Goal: Task Accomplishment & Management: Use online tool/utility

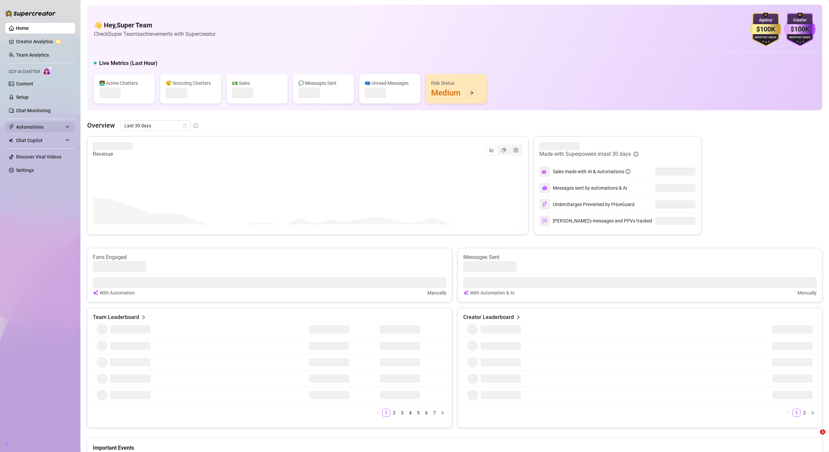
click at [41, 125] on span "Automations" at bounding box center [40, 127] width 48 height 11
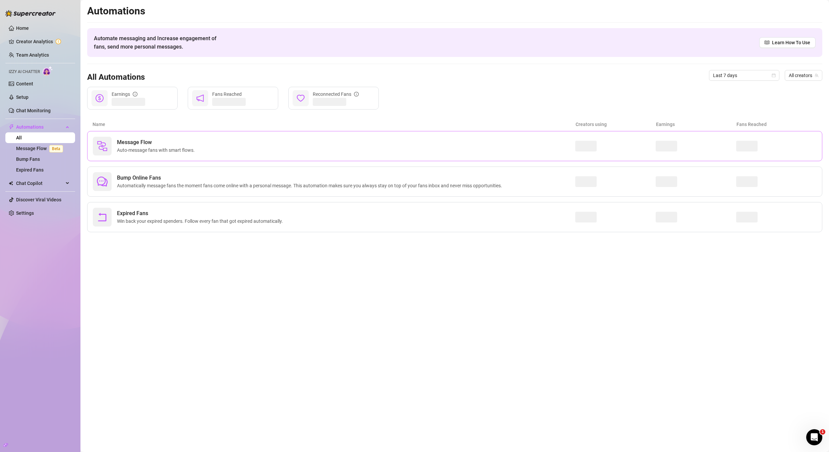
click at [134, 142] on span "Message Flow" at bounding box center [157, 142] width 80 height 8
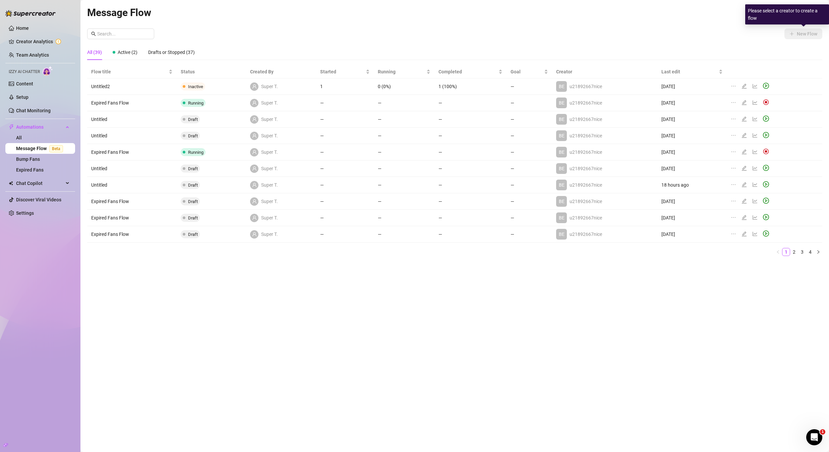
click at [800, 15] on div "Please select a creator to create a flow" at bounding box center [787, 14] width 84 height 20
click at [678, 28] on div "New Flow" at bounding box center [454, 33] width 735 height 11
click at [680, 27] on div "Message Flow All Creators New Flow All (39) Active (2) Drafts or Stopped (37) F…" at bounding box center [454, 218] width 735 height 427
click at [811, 16] on span "All Creators" at bounding box center [803, 13] width 30 height 10
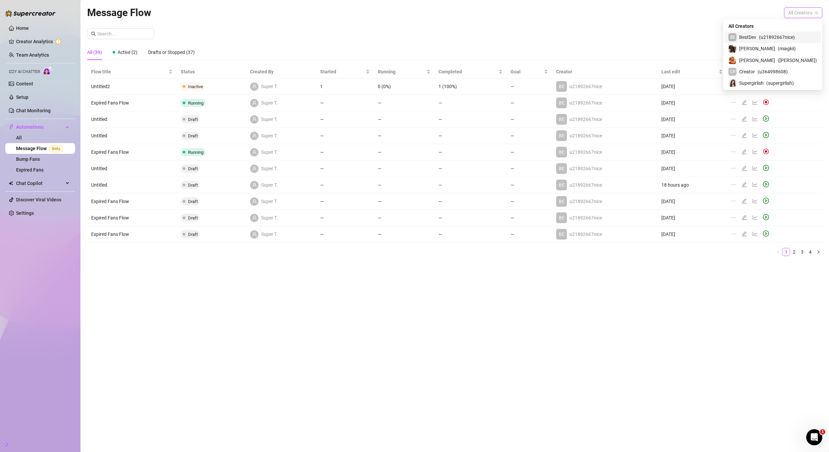
click at [787, 36] on span "( u21892667nice )" at bounding box center [777, 37] width 36 height 7
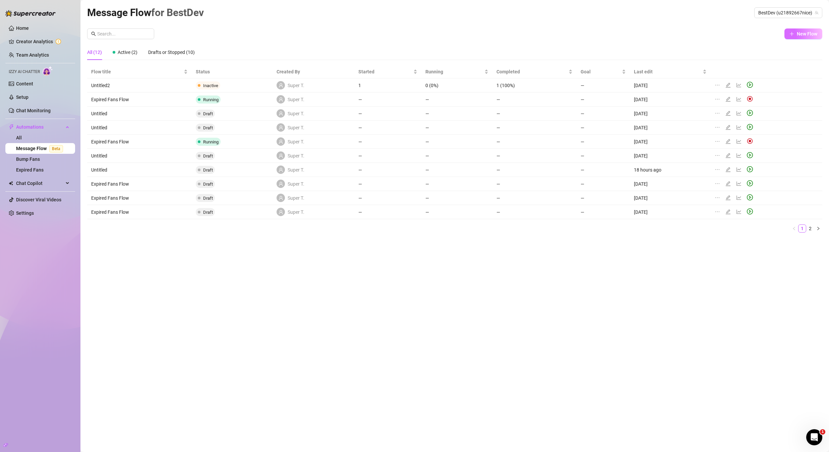
click at [805, 31] on span "New Flow" at bounding box center [807, 33] width 20 height 5
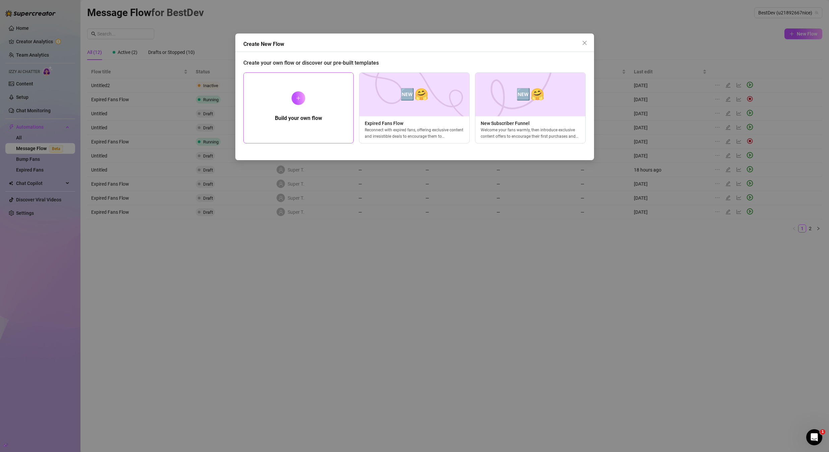
click at [317, 93] on div "Build your own flow" at bounding box center [298, 107] width 111 height 71
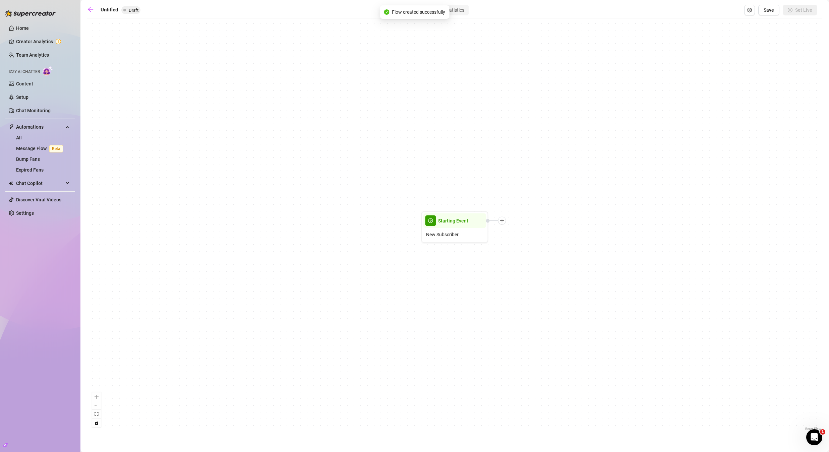
click at [113, 14] on div "Untitled Draft Builder Statistics Save Set Live" at bounding box center [452, 10] width 730 height 11
type input "audio test"
click at [500, 220] on icon "plus" at bounding box center [502, 220] width 5 height 5
click at [465, 224] on span "Starting Event" at bounding box center [453, 220] width 30 height 7
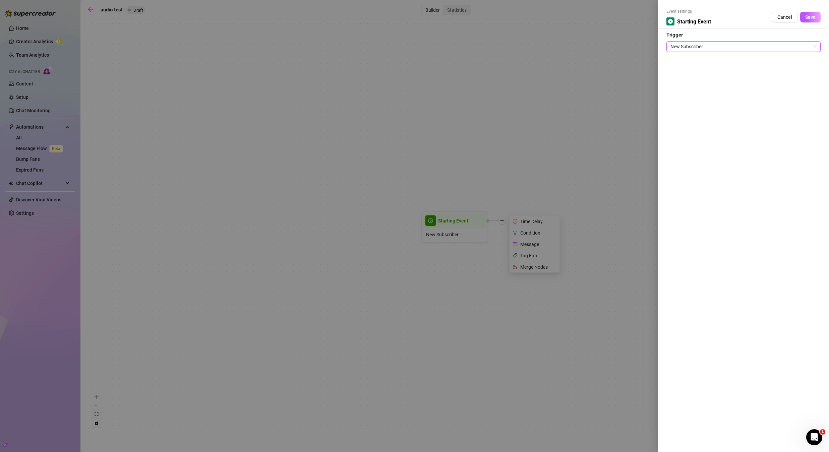
click at [698, 51] on span "New Subscriber" at bounding box center [743, 47] width 146 height 10
click at [576, 65] on div at bounding box center [414, 226] width 829 height 452
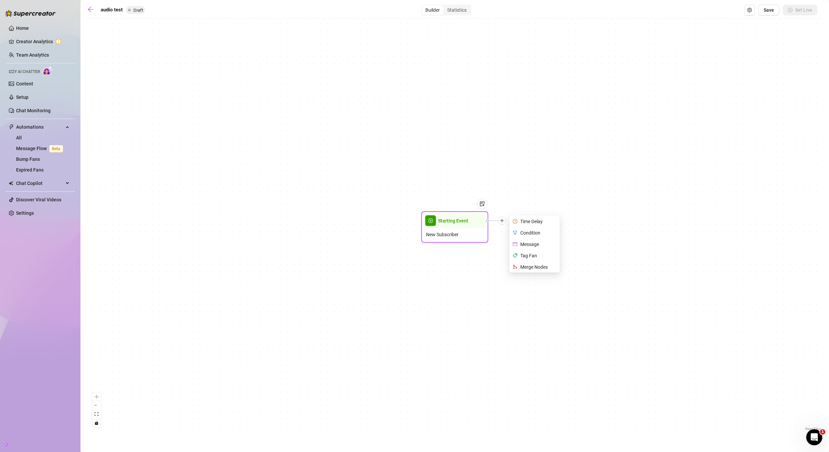
click at [527, 244] on div "Message" at bounding box center [535, 244] width 49 height 11
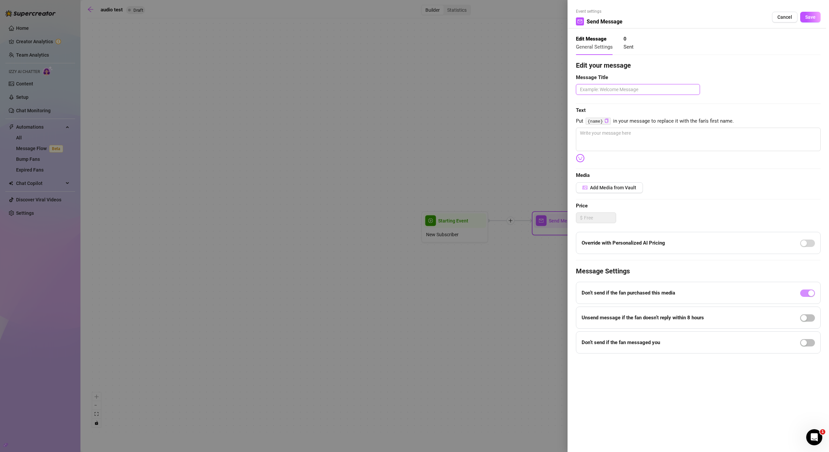
click at [604, 90] on textarea at bounding box center [638, 89] width 124 height 11
type textarea "a"
type textarea "au"
type textarea "aud"
type textarea "audi"
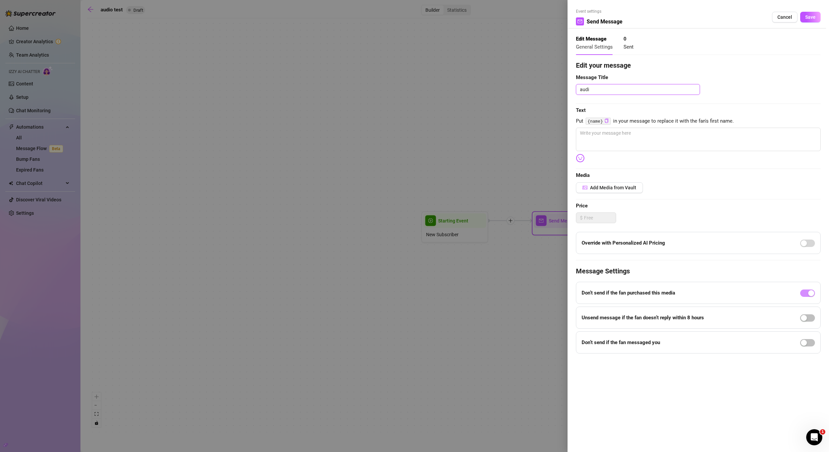
type textarea "audio"
type textarea "audio t"
type textarea "audio te"
type textarea "audio tes"
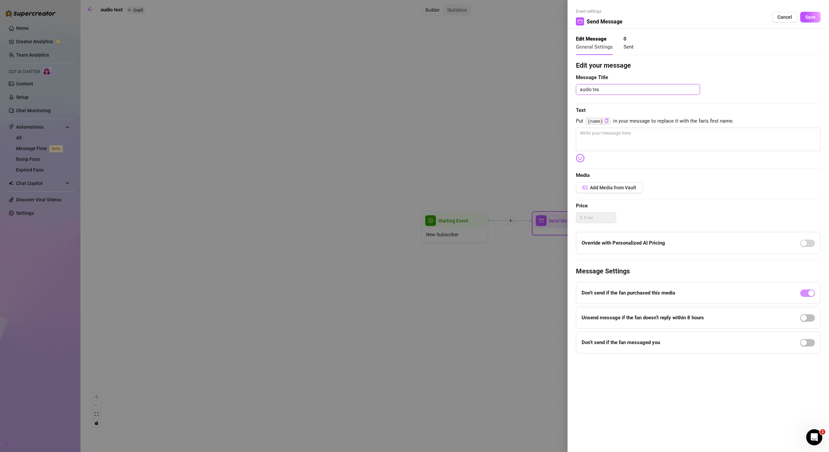
type textarea "audio test"
type textarea "a"
type textarea "au"
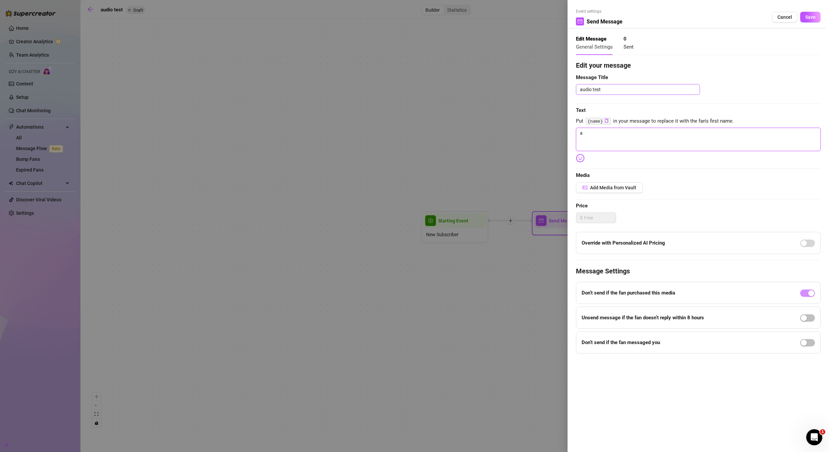
type textarea "au"
type textarea "aud"
type textarea "audi"
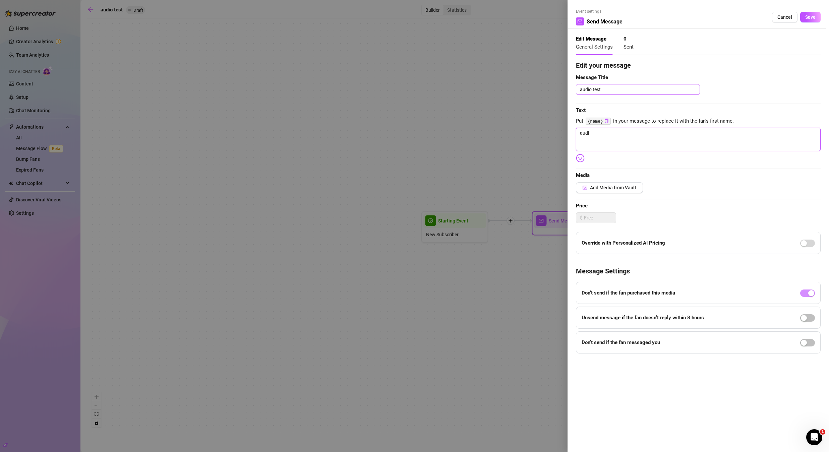
type textarea "audio"
type textarea "audio t"
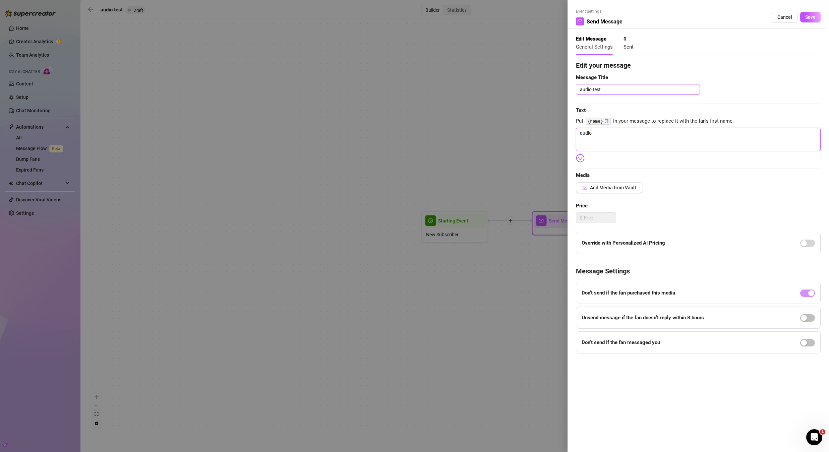
type textarea "audio t"
type textarea "audio te"
type textarea "audio tes"
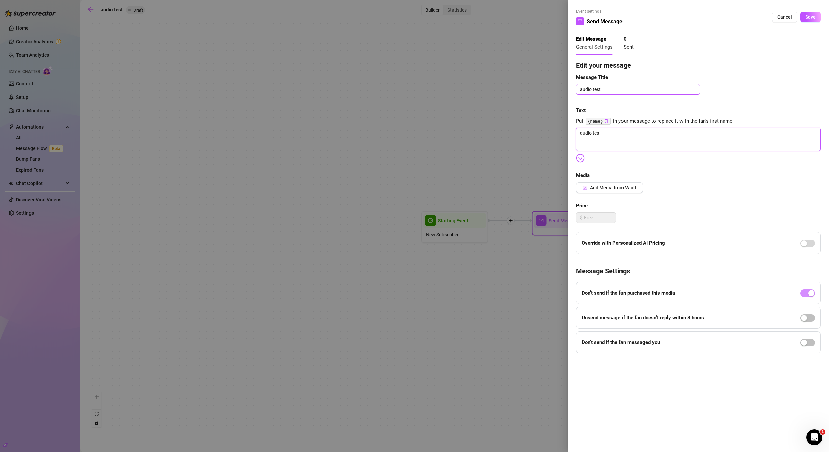
type textarea "audio test"
click at [605, 182] on button "Add Media from Vault" at bounding box center [609, 187] width 67 height 11
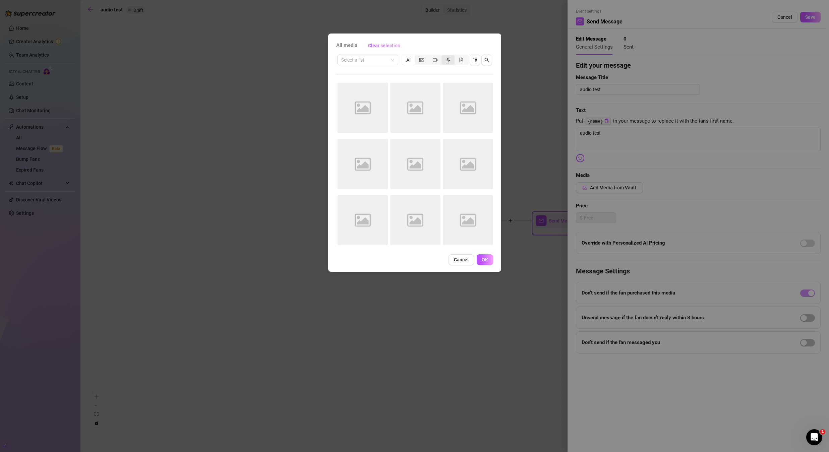
click at [447, 59] on icon "audio" at bounding box center [448, 60] width 5 height 5
click at [443, 56] on input "segmented control" at bounding box center [443, 56] width 0 height 0
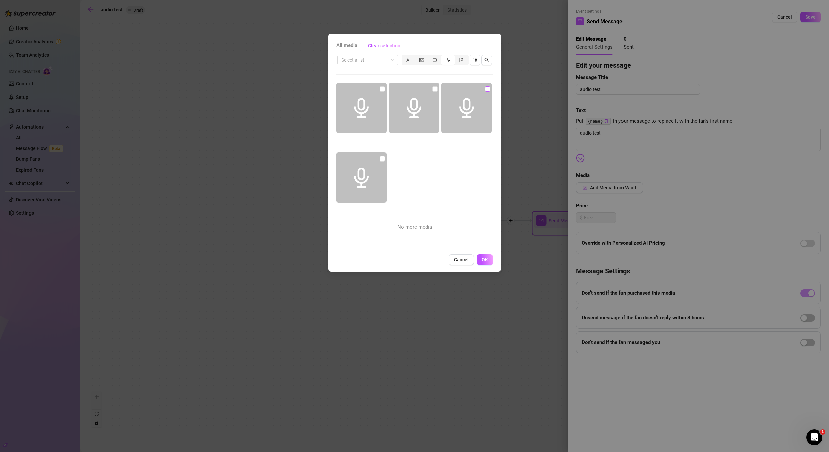
click at [485, 89] on input "checkbox" at bounding box center [487, 88] width 5 height 5
checkbox input "true"
click at [482, 258] on span "OK" at bounding box center [485, 259] width 6 height 5
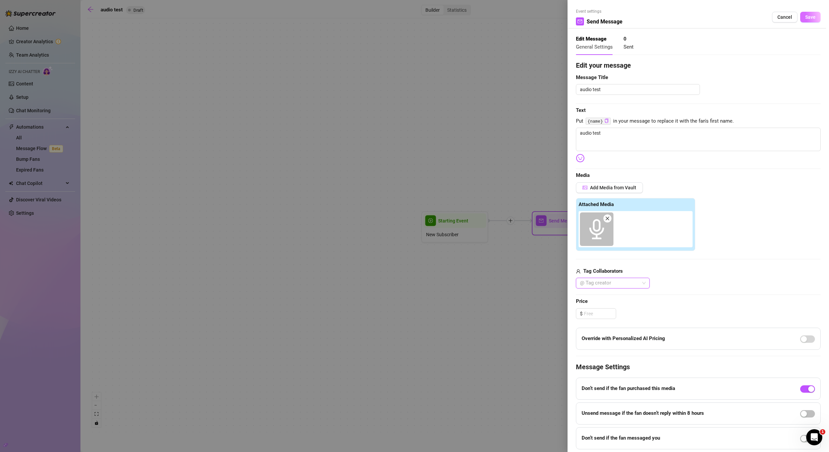
click at [806, 14] on span "Save" at bounding box center [810, 16] width 10 height 5
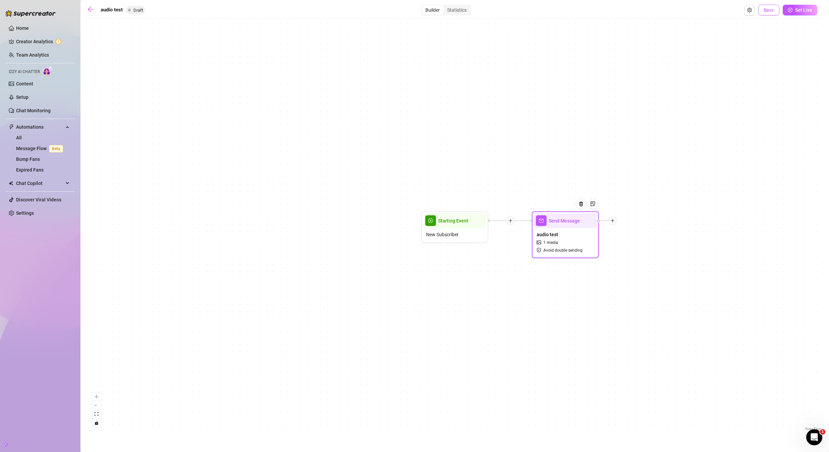
click at [768, 13] on button "Save" at bounding box center [768, 10] width 21 height 11
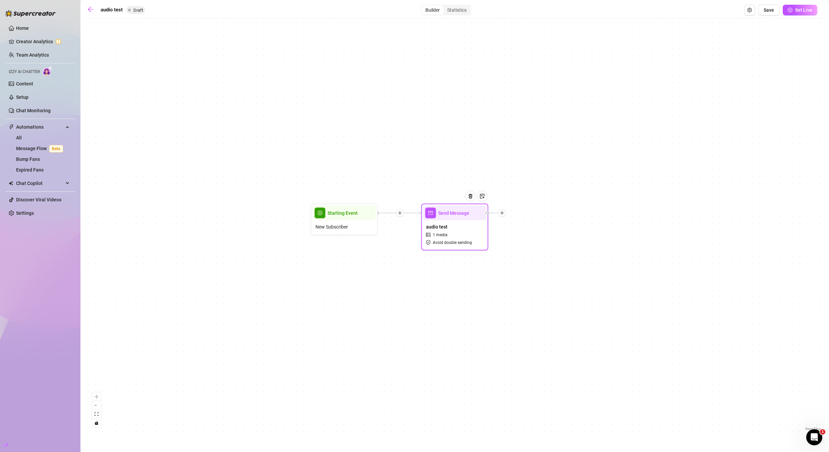
click at [466, 229] on div "audio test 1 media Avoid double sending" at bounding box center [454, 234] width 63 height 28
type textarea "audio test"
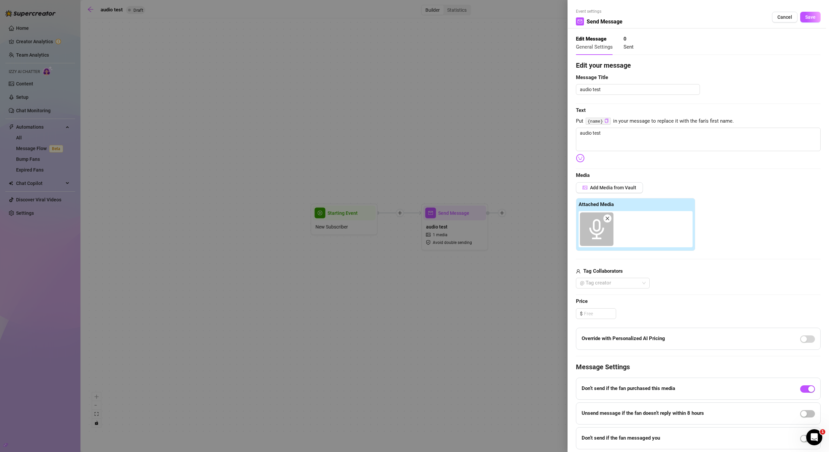
click at [415, 147] on div at bounding box center [414, 226] width 829 height 452
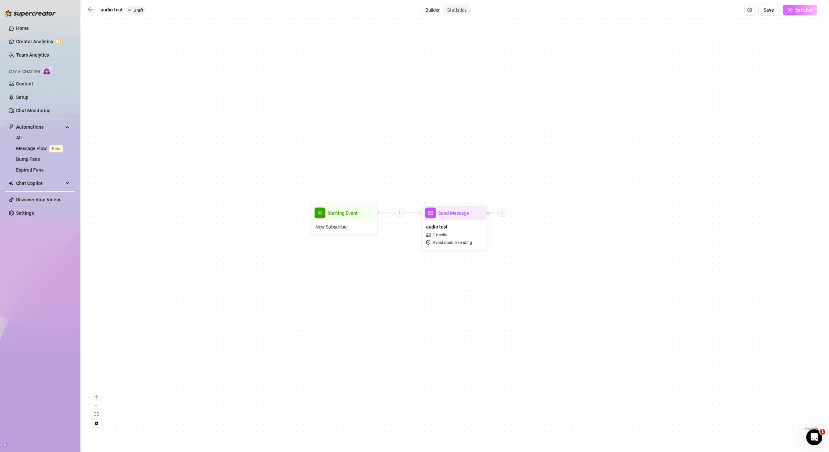
click at [796, 9] on span "Set Live" at bounding box center [803, 9] width 17 height 5
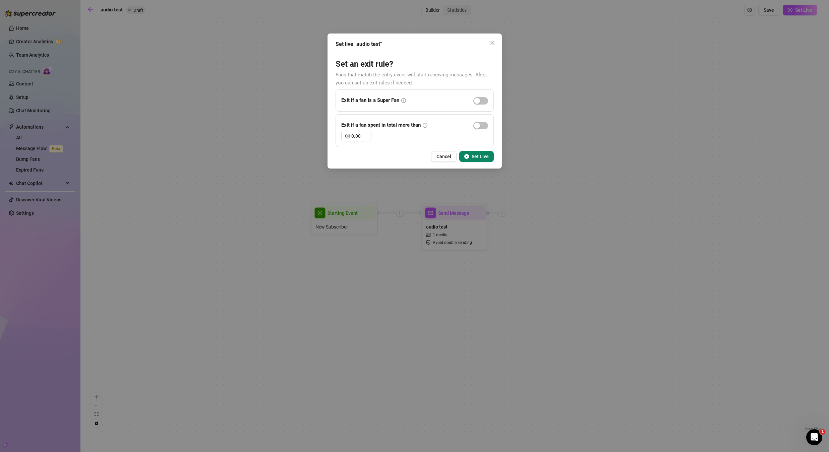
click at [472, 156] on span "Set Live" at bounding box center [479, 156] width 17 height 5
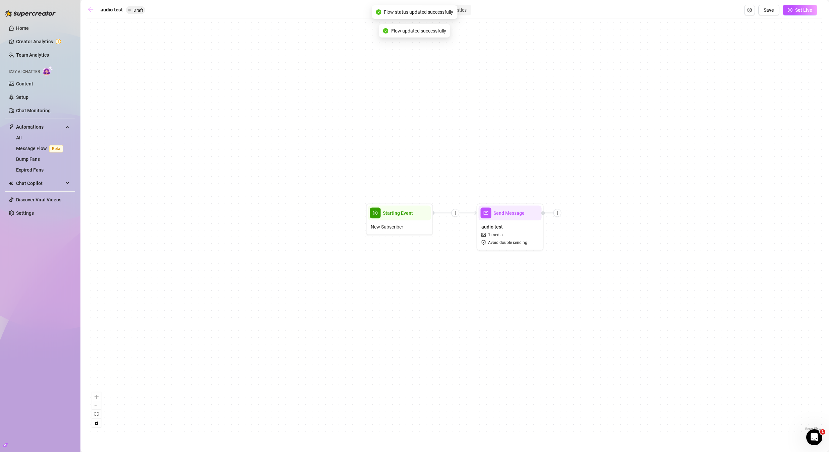
click at [89, 12] on icon "arrow-left" at bounding box center [90, 9] width 7 height 7
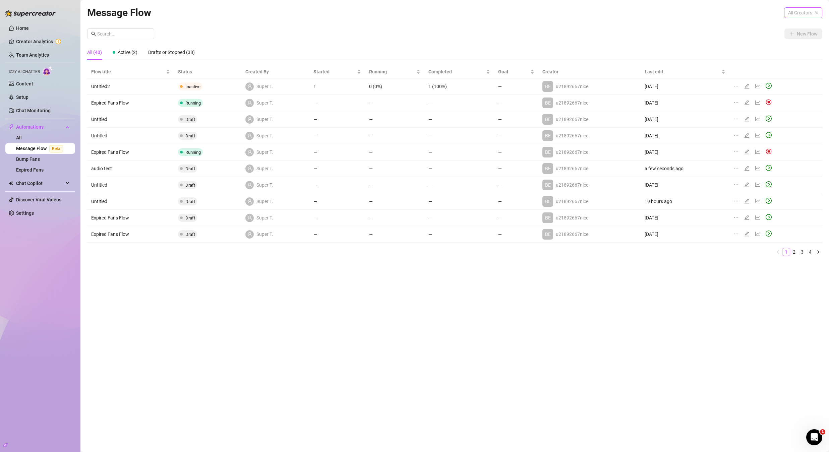
click at [798, 12] on span "All Creators" at bounding box center [803, 13] width 30 height 10
click at [782, 38] on span "( u21892667nice )" at bounding box center [777, 37] width 36 height 7
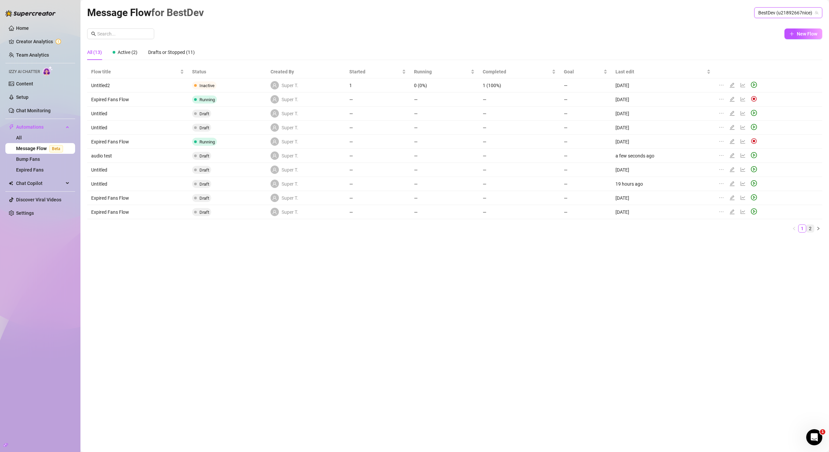
click at [811, 228] on link "2" at bounding box center [809, 228] width 7 height 7
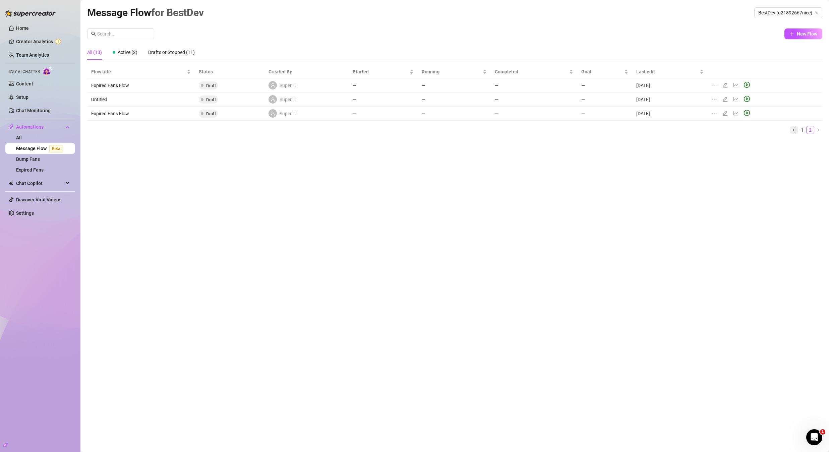
click at [796, 130] on button "button" at bounding box center [794, 130] width 8 height 8
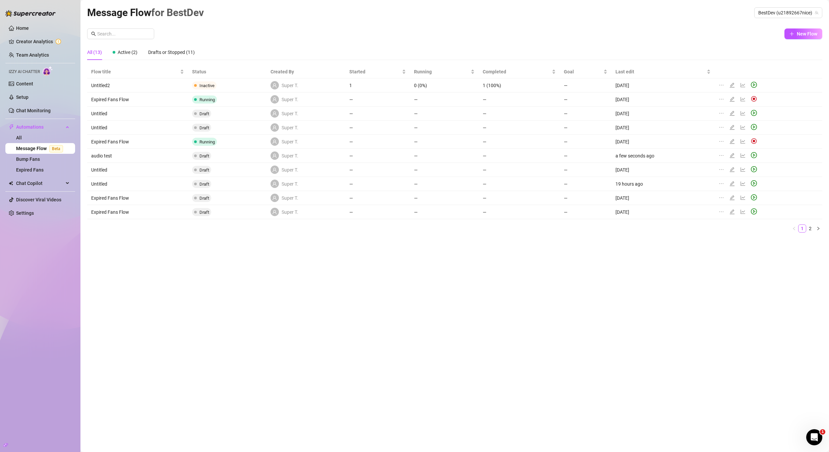
click at [754, 154] on icon "play-circle" at bounding box center [754, 154] width 2 height 3
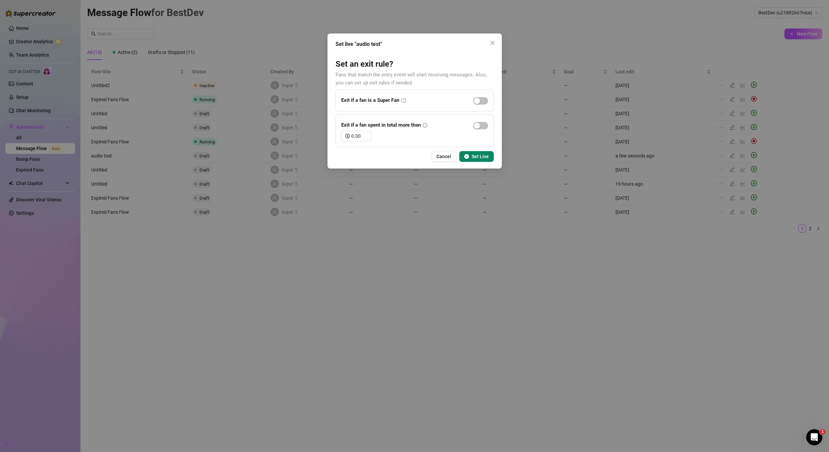
click at [492, 160] on button "Set Live" at bounding box center [476, 156] width 35 height 11
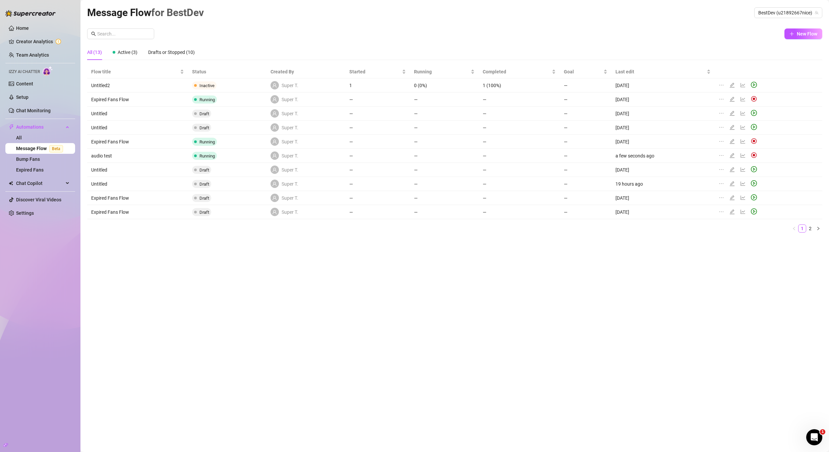
click at [752, 142] on img at bounding box center [754, 141] width 6 height 6
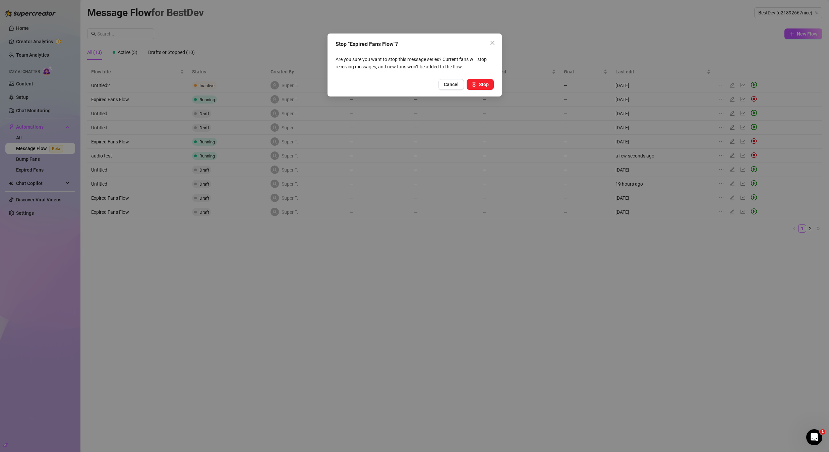
click at [487, 84] on span "Stop" at bounding box center [484, 84] width 10 height 5
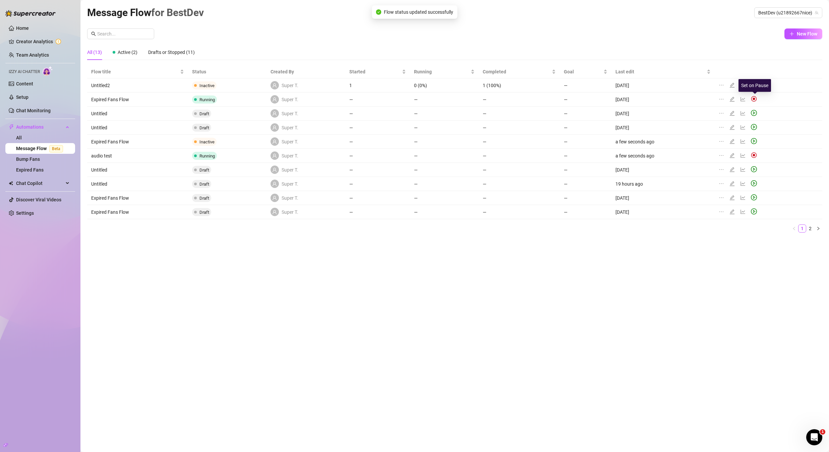
click at [754, 98] on img at bounding box center [754, 99] width 6 height 6
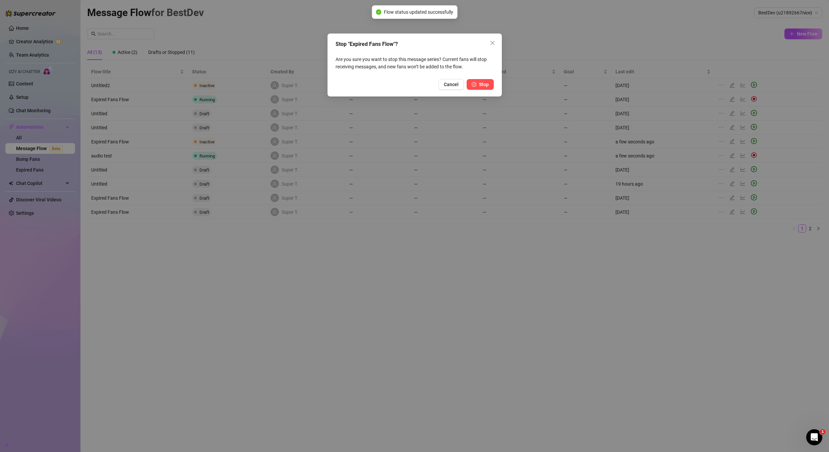
click at [487, 86] on span "Stop" at bounding box center [484, 84] width 10 height 5
